Goal: Obtain resource: Download file/media

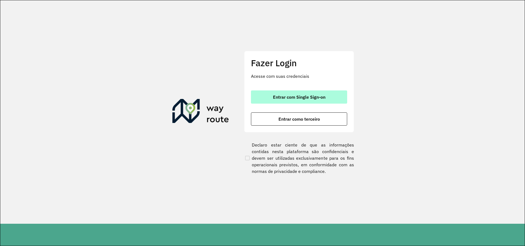
click at [302, 95] on span "Entrar com Single Sign-on" at bounding box center [299, 97] width 52 height 4
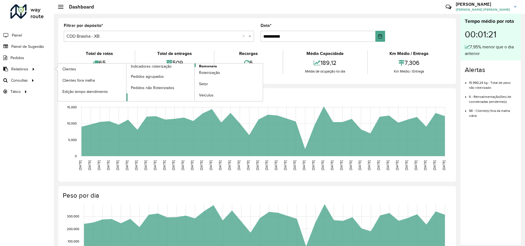
click at [213, 65] on span "Romaneio" at bounding box center [208, 66] width 18 height 6
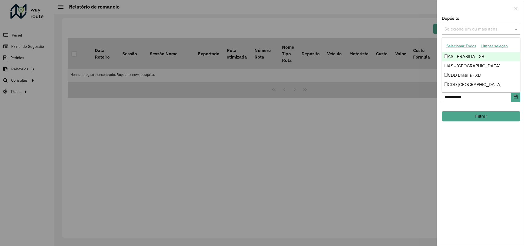
click at [469, 28] on input "text" at bounding box center [478, 29] width 70 height 7
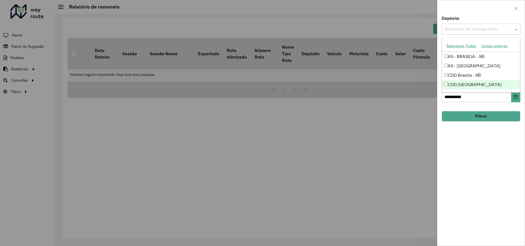
click at [463, 85] on div "CDD [GEOGRAPHIC_DATA]" at bounding box center [481, 84] width 78 height 9
click at [480, 134] on div "**********" at bounding box center [480, 130] width 87 height 229
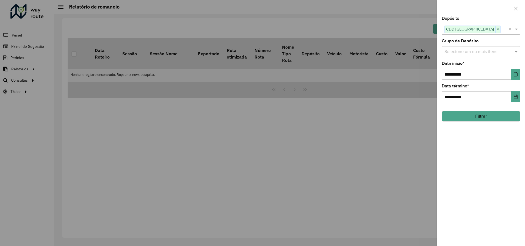
click at [485, 118] on button "Filtrar" at bounding box center [480, 116] width 79 height 10
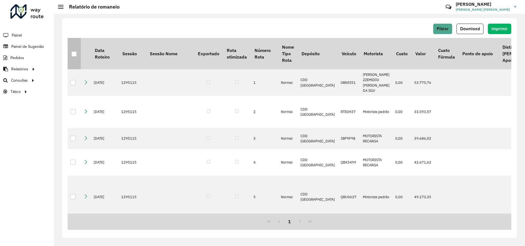
click at [74, 55] on div at bounding box center [73, 53] width 5 height 5
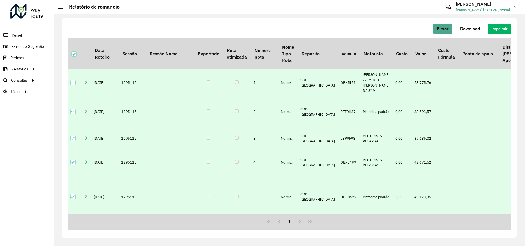
click at [472, 28] on span "Download" at bounding box center [470, 28] width 20 height 5
